Goal: Check status

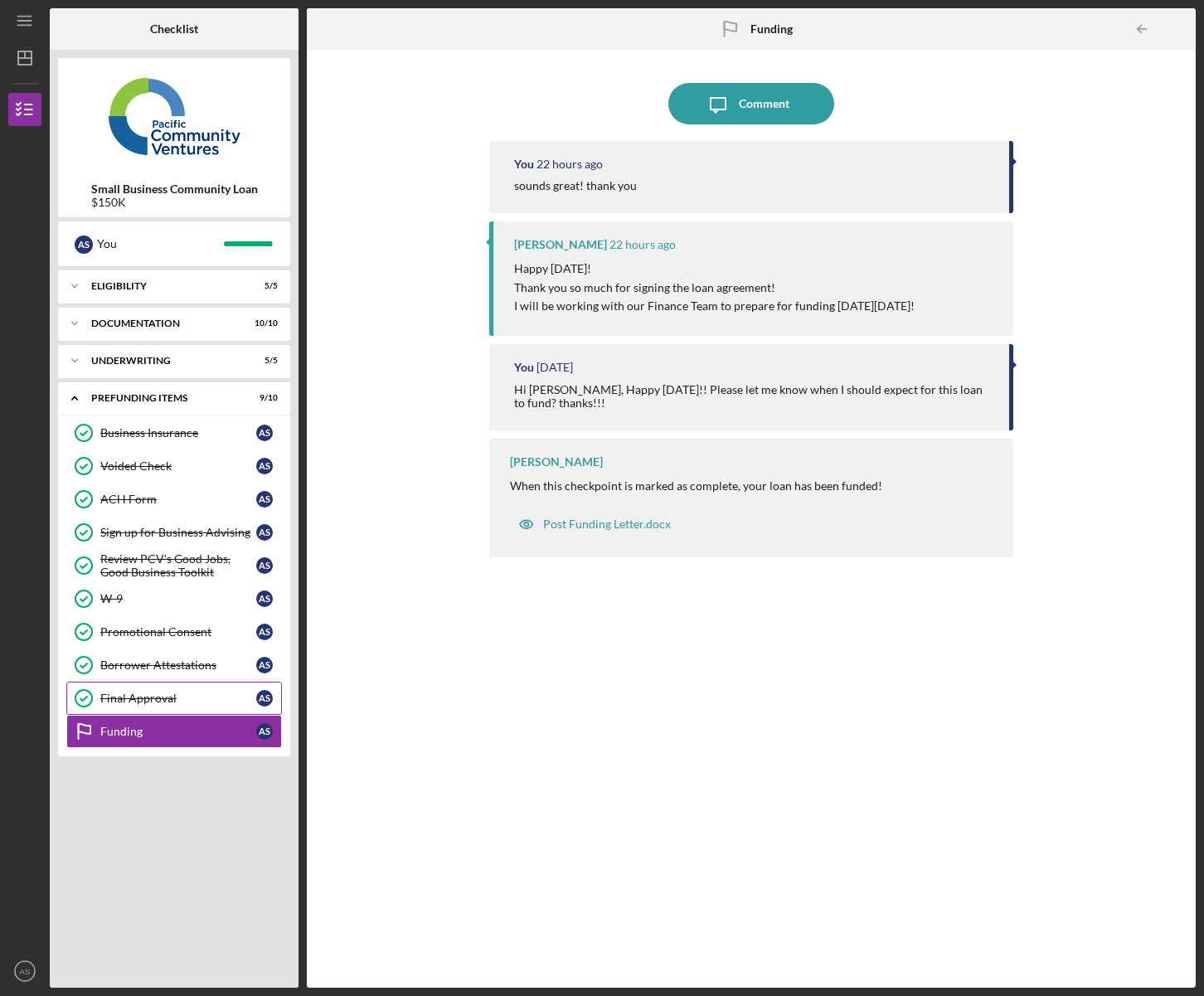
click at [163, 695] on div "Final Approval" at bounding box center [179, 699] width 156 height 13
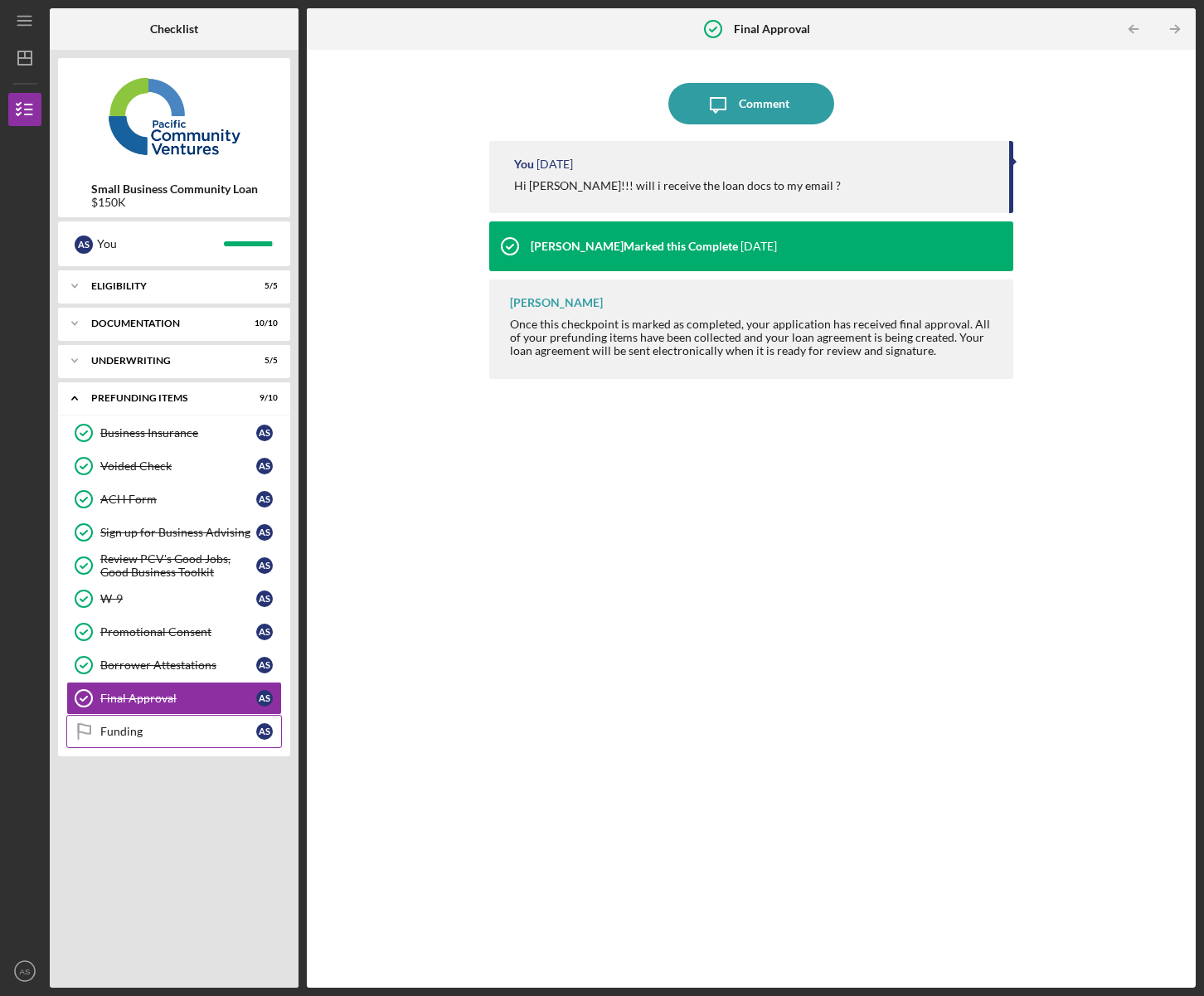
click at [122, 731] on div "Funding" at bounding box center [179, 732] width 156 height 13
